Goal: Task Accomplishment & Management: Use online tool/utility

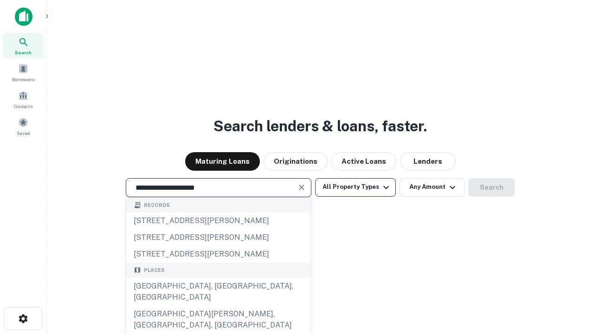
click at [218, 306] on div "[GEOGRAPHIC_DATA], [GEOGRAPHIC_DATA], [GEOGRAPHIC_DATA]" at bounding box center [218, 292] width 185 height 28
click at [355, 187] on button "All Property Types" at bounding box center [355, 187] width 81 height 19
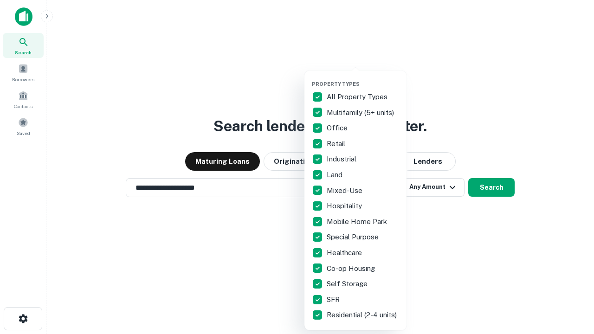
type input "**********"
click at [363, 78] on button "button" at bounding box center [363, 78] width 102 height 0
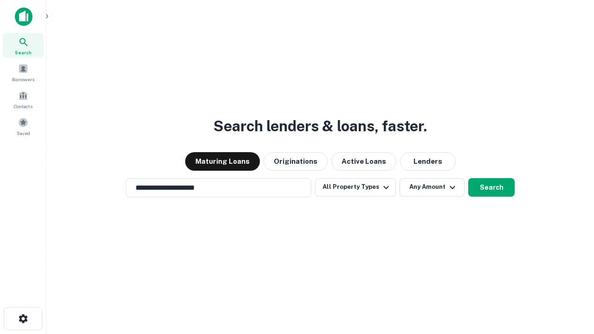
scroll to position [6, 112]
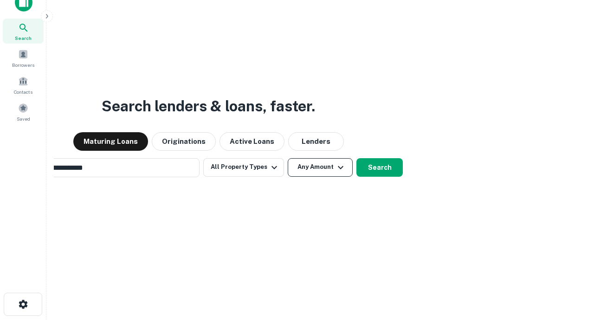
click at [288, 158] on button "Any Amount" at bounding box center [320, 167] width 65 height 19
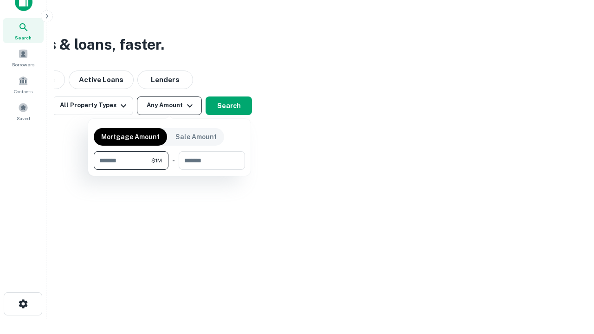
type input "*******"
click at [169, 170] on button "button" at bounding box center [169, 170] width 151 height 0
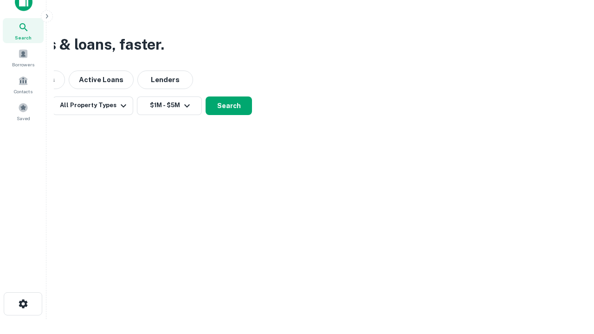
scroll to position [14, 0]
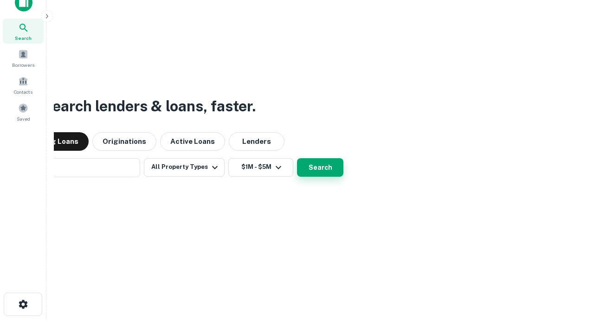
click at [297, 158] on button "Search" at bounding box center [320, 167] width 46 height 19
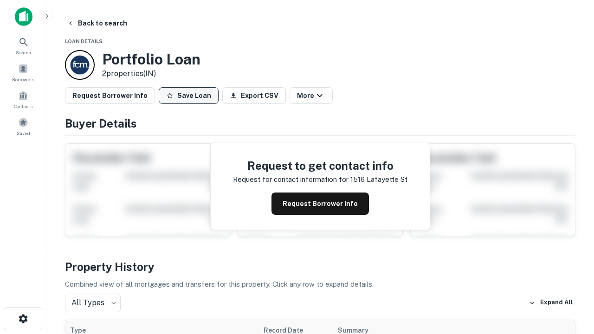
click at [188, 96] on button "Save Loan" at bounding box center [189, 95] width 60 height 17
click at [191, 96] on button "Loan Saved" at bounding box center [191, 95] width 64 height 17
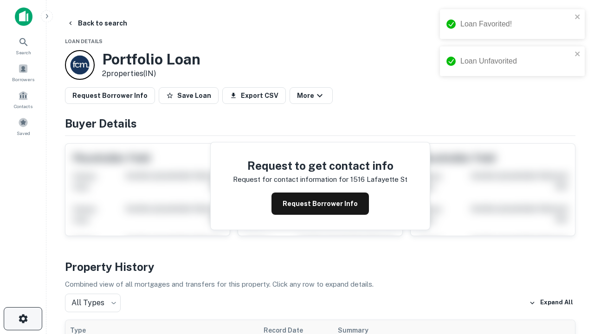
click at [23, 319] on icon "button" at bounding box center [23, 318] width 11 height 11
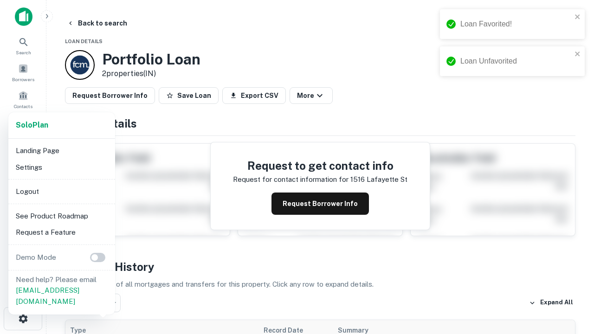
click at [61, 191] on li "Logout" at bounding box center [61, 191] width 99 height 17
